Goal: Find specific fact: Find specific fact

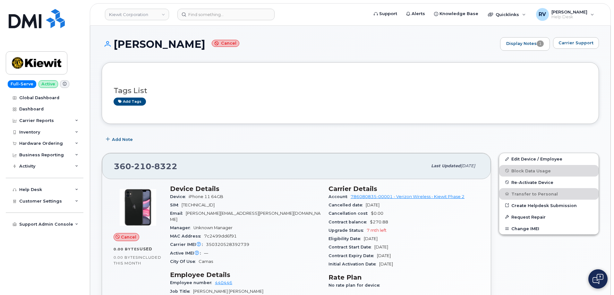
scroll to position [257, 0]
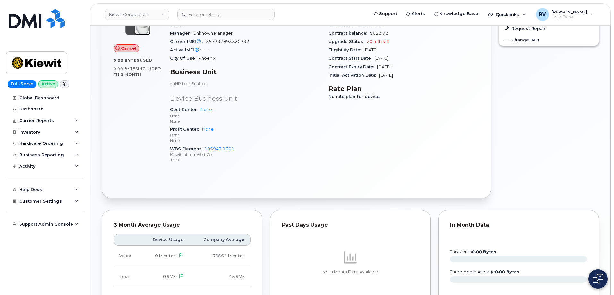
scroll to position [187, 0]
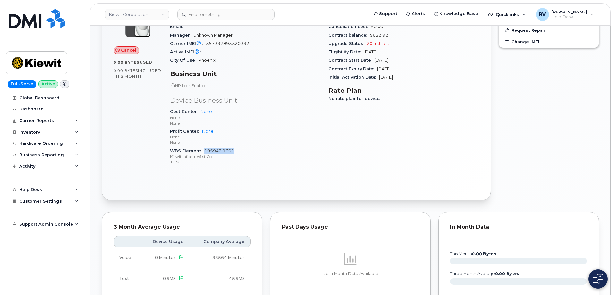
drag, startPoint x: 244, startPoint y: 149, endPoint x: 205, endPoint y: 150, distance: 39.2
click at [205, 150] on div "WBS Element 105942.1601 Kiewit Infrastr West Co 1036" at bounding box center [245, 157] width 151 height 20
copy link "105942.1601"
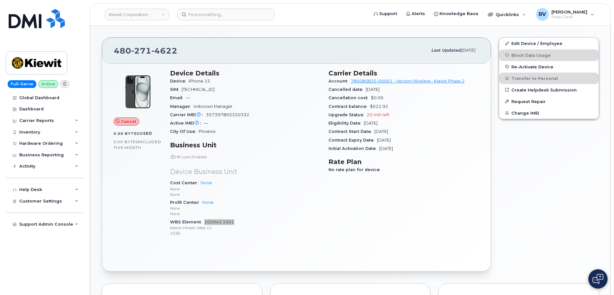
scroll to position [26, 0]
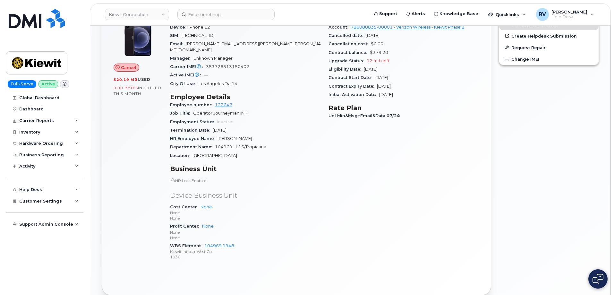
scroll to position [192, 0]
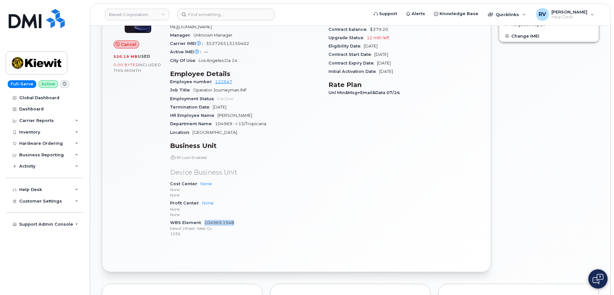
drag, startPoint x: 247, startPoint y: 217, endPoint x: 205, endPoint y: 218, distance: 41.4
click at [205, 218] on div "WBS Element 104969.1948 Kiewit Infrastr West Co 1036" at bounding box center [245, 228] width 151 height 20
copy link "104969.1948"
